Goal: Information Seeking & Learning: Learn about a topic

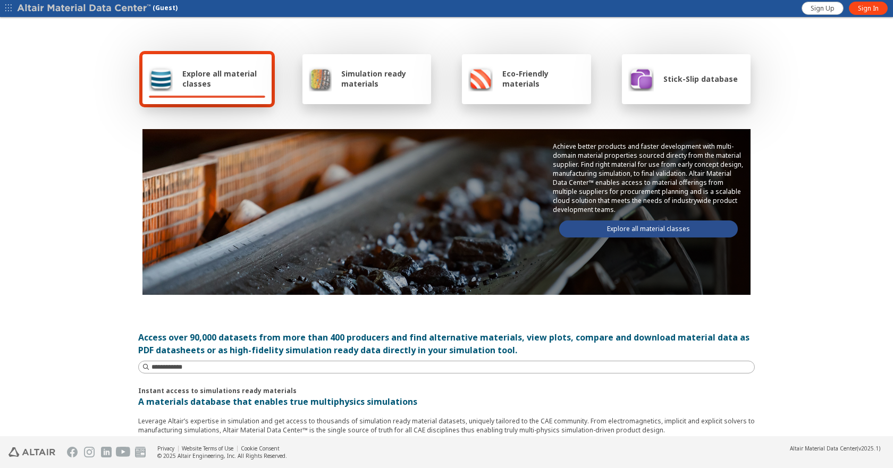
click at [523, 94] on div "Eco-Friendly materials" at bounding box center [526, 79] width 129 height 50
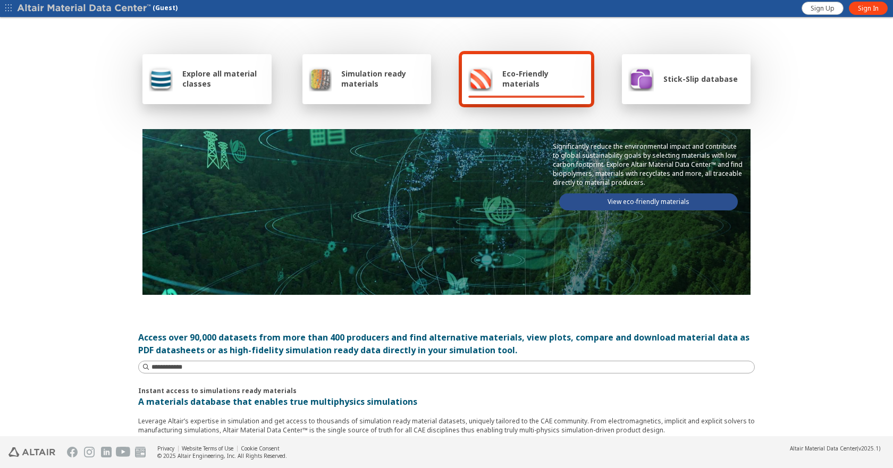
click at [619, 200] on link "View eco-friendly materials" at bounding box center [648, 201] width 179 height 17
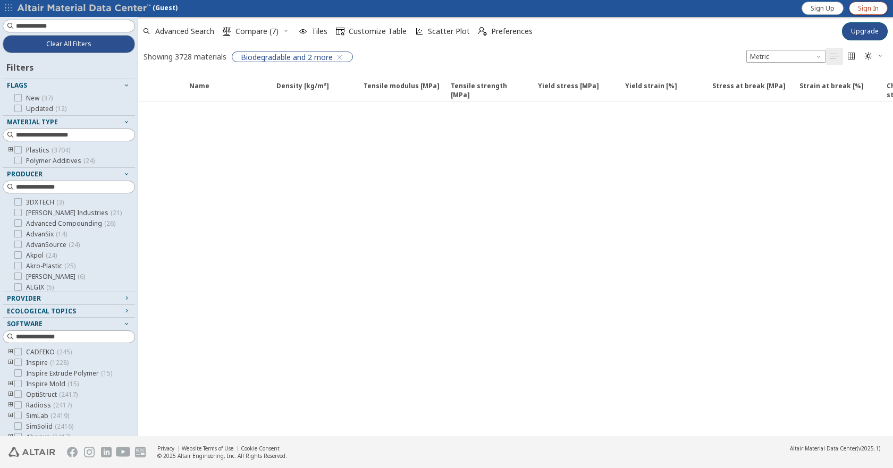
click at [862, 9] on span "Sign In" at bounding box center [868, 8] width 21 height 9
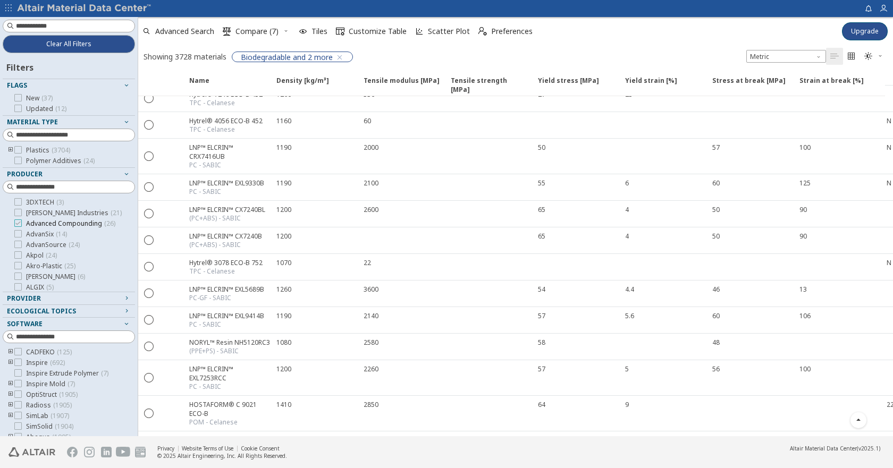
scroll to position [106, 0]
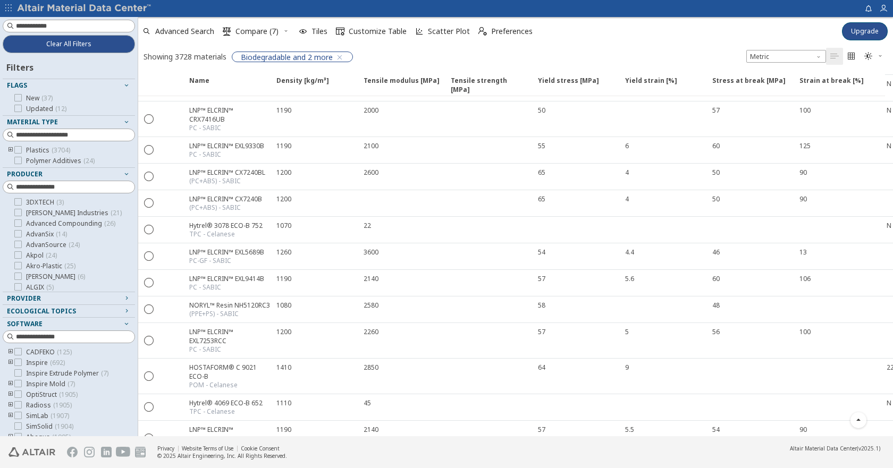
drag, startPoint x: 9, startPoint y: 149, endPoint x: 16, endPoint y: 157, distance: 10.9
click at [9, 150] on icon "toogle group" at bounding box center [10, 150] width 7 height 9
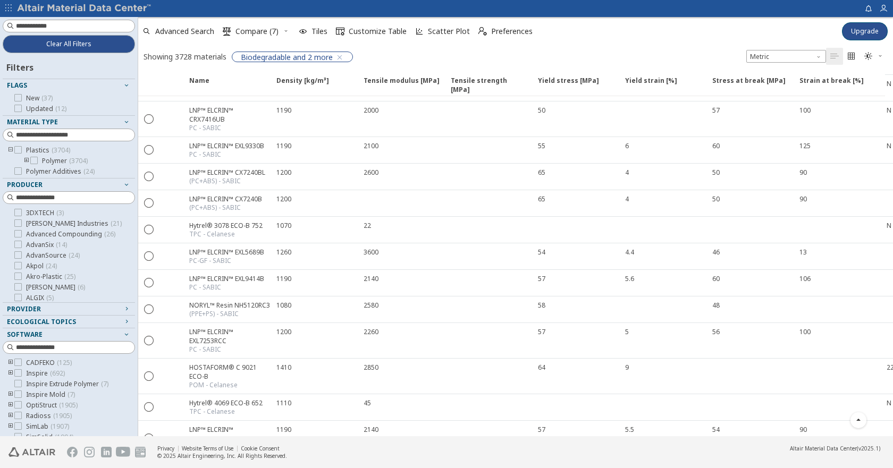
click at [27, 163] on icon "toogle group" at bounding box center [26, 161] width 7 height 9
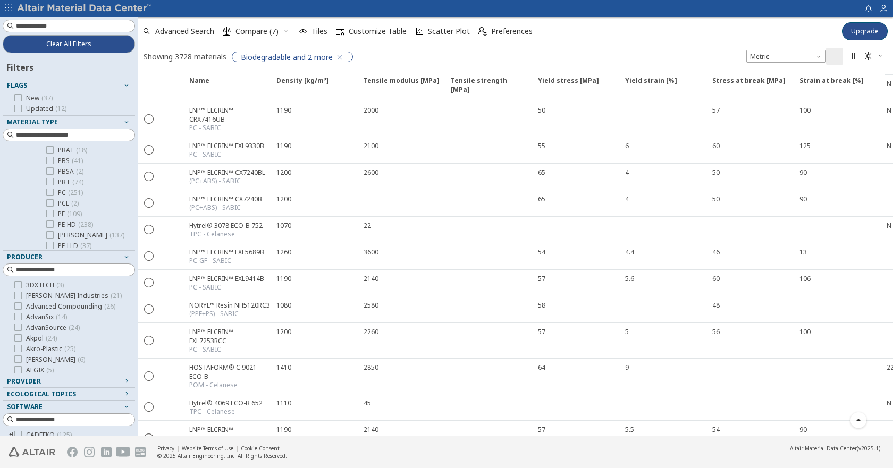
scroll to position [213, 0]
click at [54, 197] on label "PA6 ( 260 )" at bounding box center [66, 193] width 40 height 9
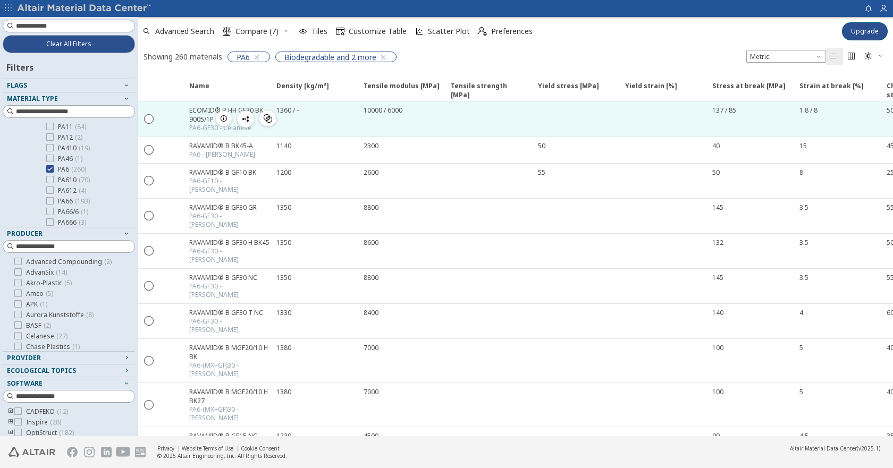
click at [199, 113] on div "ECOMID® B HH GF30 BK 9005/1P" at bounding box center [229, 115] width 81 height 18
click at [225, 116] on icon "button" at bounding box center [223, 118] width 9 height 9
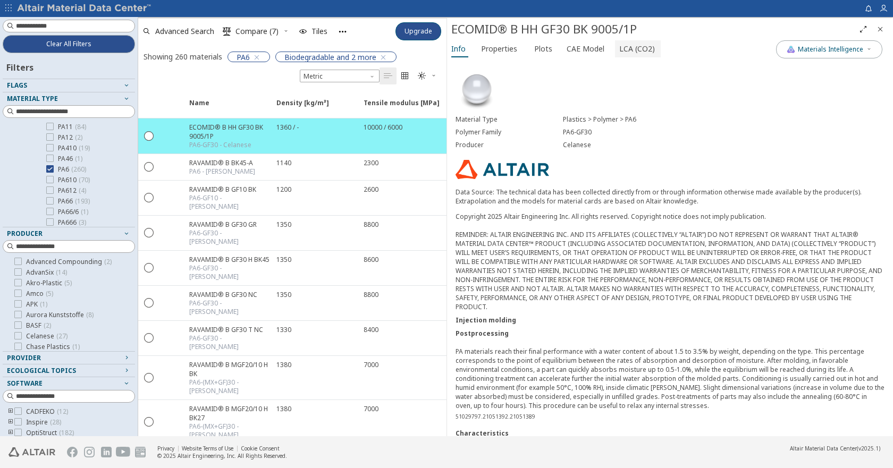
click at [620, 48] on span "LCA (CO2)" at bounding box center [637, 48] width 36 height 17
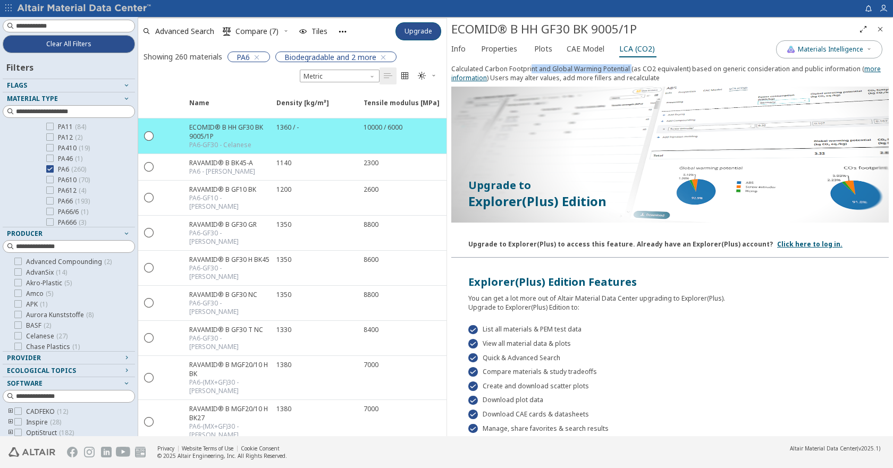
drag, startPoint x: 543, startPoint y: 69, endPoint x: 629, endPoint y: 63, distance: 86.8
click at [629, 63] on div "Calculated Carbon Footprint and Global Warming Potential (as CO2 equivalent) ba…" at bounding box center [670, 248] width 446 height 376
drag, startPoint x: 732, startPoint y: 67, endPoint x: 852, endPoint y: 64, distance: 120.7
click at [852, 64] on div "Calculated Carbon Footprint and Global Warming Potential (as CO2 equivalent) ba…" at bounding box center [669, 75] width 437 height 22
click at [588, 51] on span "CAE Model" at bounding box center [585, 48] width 38 height 17
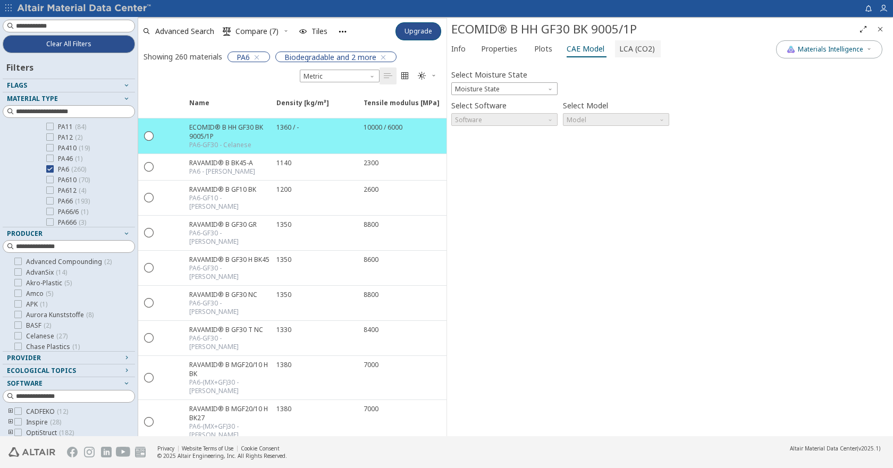
click at [642, 49] on span "LCA (CO2)" at bounding box center [637, 48] width 36 height 17
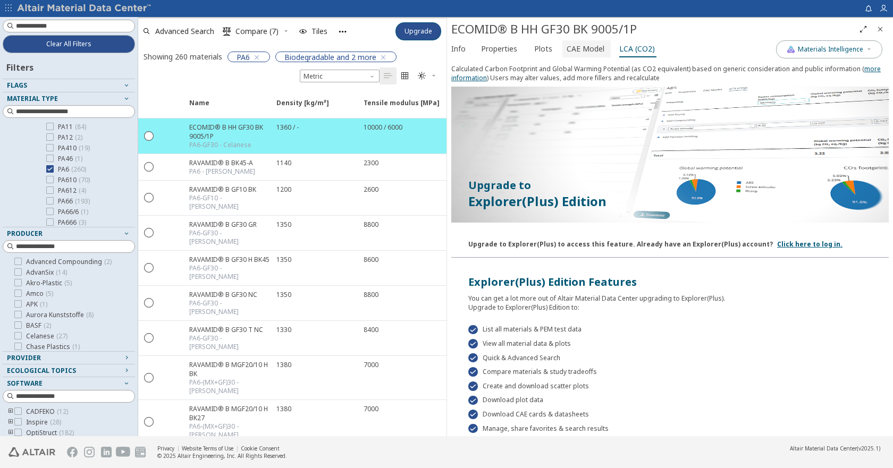
click at [599, 52] on span "CAE Model" at bounding box center [586, 48] width 40 height 17
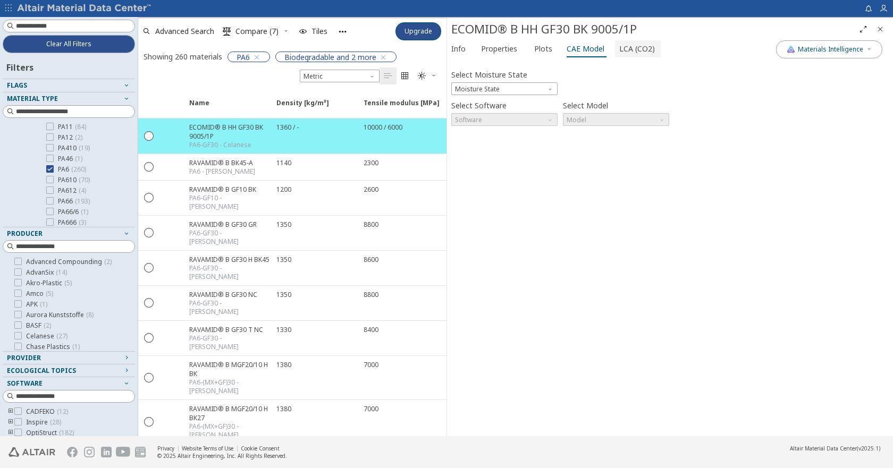
click at [646, 52] on span "LCA (CO2)" at bounding box center [637, 48] width 36 height 17
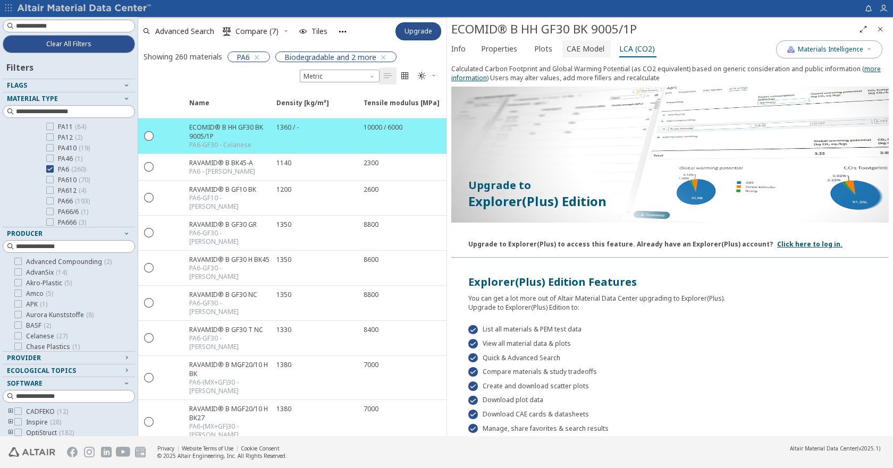
click at [594, 55] on span "CAE Model" at bounding box center [585, 48] width 38 height 17
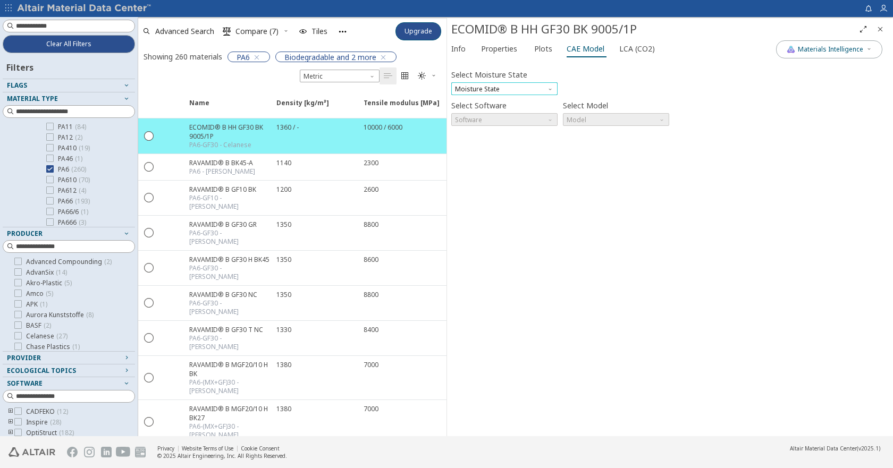
click at [543, 84] on span "Moisture State" at bounding box center [504, 88] width 106 height 13
drag, startPoint x: 519, startPoint y: 155, endPoint x: 535, endPoint y: 118, distance: 40.5
click at [524, 142] on div "Select Moisture State Moisture State Select Software Software Select Model Mode…" at bounding box center [669, 248] width 437 height 368
click at [535, 118] on span "Software" at bounding box center [504, 119] width 106 height 13
click at [539, 118] on span "Software" at bounding box center [504, 119] width 106 height 13
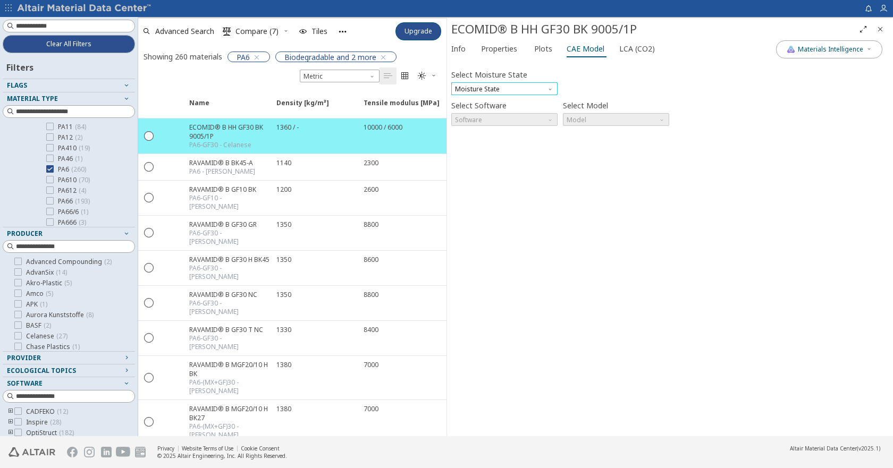
click at [534, 92] on span "Moisture State" at bounding box center [504, 88] width 106 height 13
click at [519, 106] on button "Dry" at bounding box center [504, 101] width 106 height 13
click at [517, 118] on span "Software" at bounding box center [504, 119] width 106 height 13
drag, startPoint x: 477, startPoint y: 200, endPoint x: 524, endPoint y: 189, distance: 48.1
click at [477, 201] on button "Abaqus" at bounding box center [504, 196] width 106 height 13
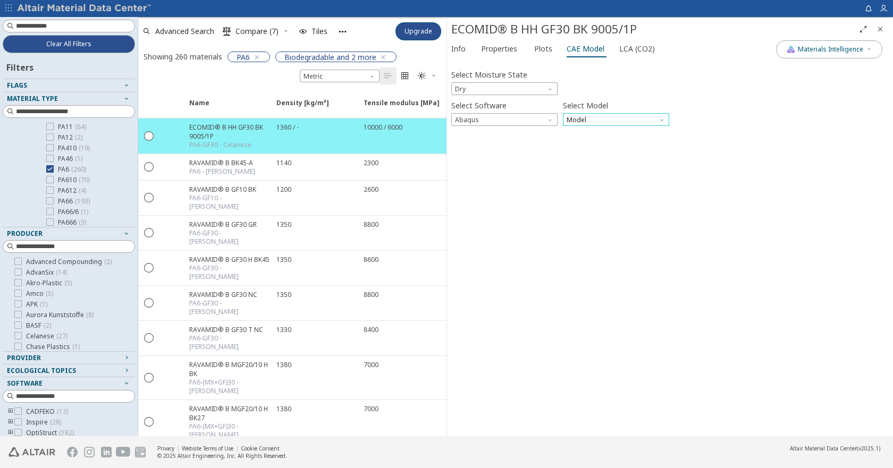
click at [612, 123] on span "Model" at bounding box center [616, 119] width 106 height 13
click at [612, 136] on span "Elastic" at bounding box center [616, 132] width 98 height 7
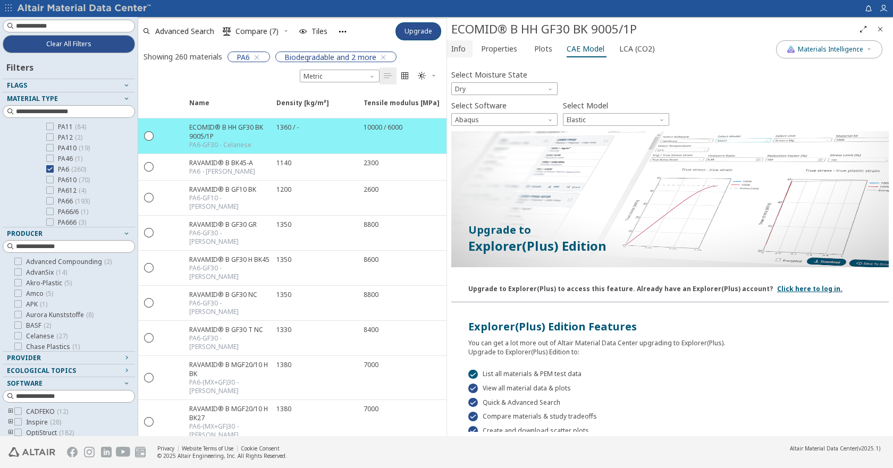
click at [454, 51] on span "Info" at bounding box center [458, 48] width 14 height 17
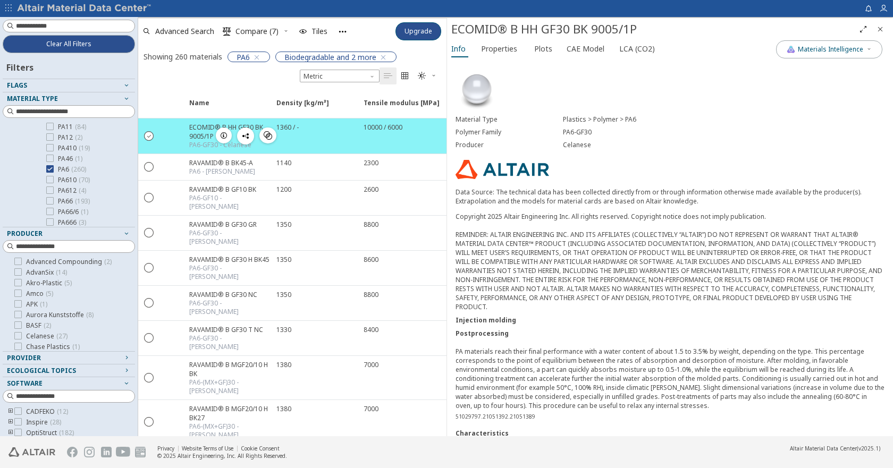
click at [151, 137] on icon "" at bounding box center [150, 136] width 10 height 10
click at [248, 136] on icon "button" at bounding box center [245, 136] width 9 height 9
click at [223, 137] on icon "button" at bounding box center [223, 135] width 9 height 9
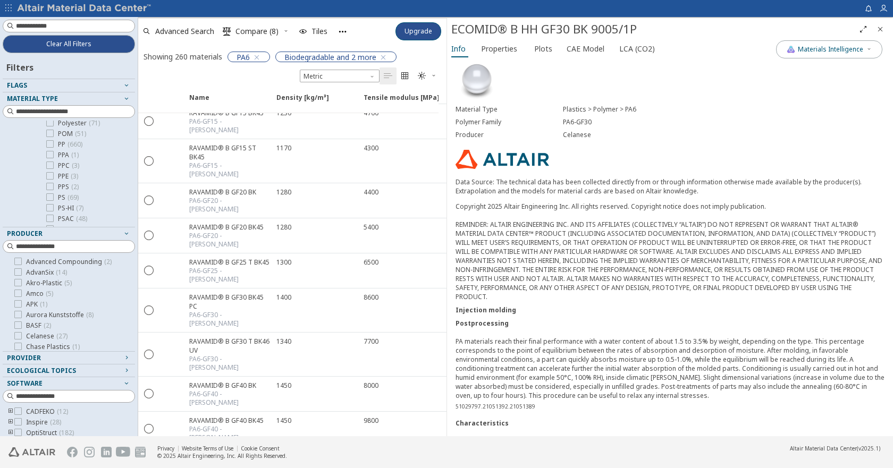
scroll to position [638, 0]
